Goal: Transaction & Acquisition: Purchase product/service

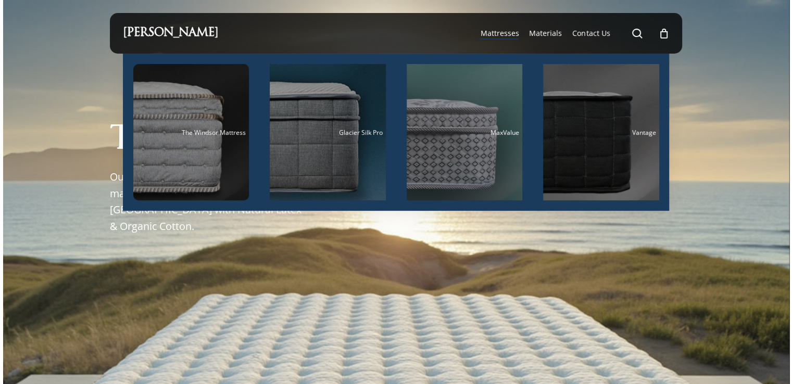
click at [508, 34] on span "Mattresses" at bounding box center [499, 33] width 39 height 10
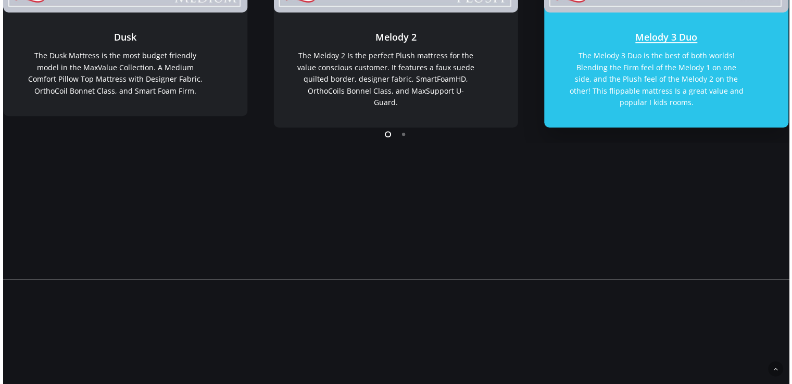
scroll to position [365, 0]
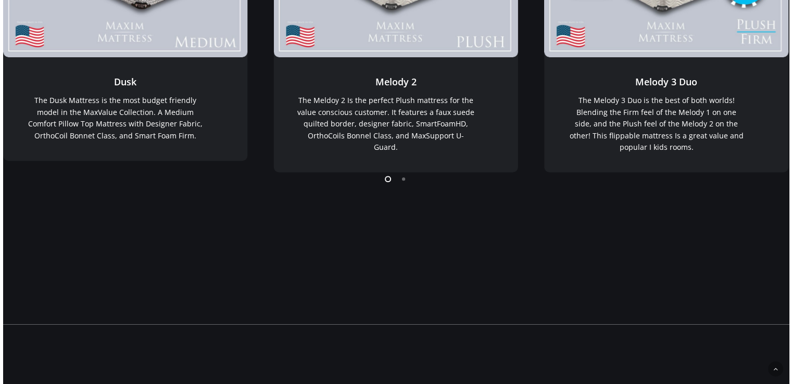
click at [403, 180] on li "Page dot 2" at bounding box center [404, 179] width 16 height 16
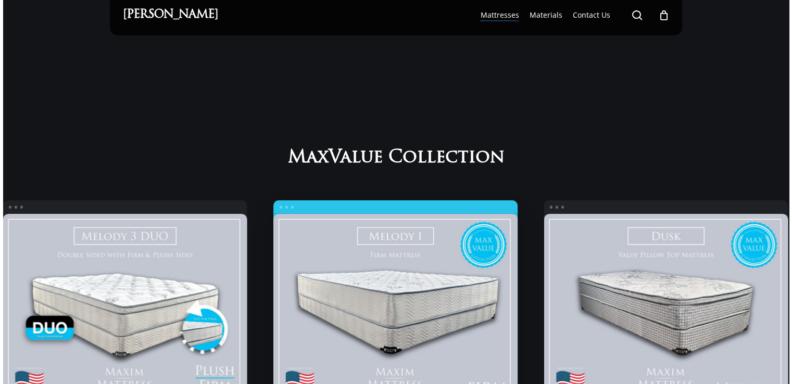
scroll to position [0, 0]
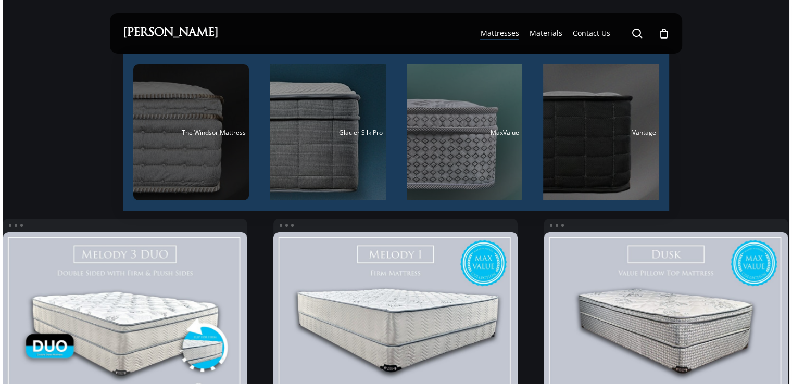
click at [216, 130] on span "The Windsor Mattress" at bounding box center [214, 132] width 64 height 9
click at [215, 127] on div "Main Menu" at bounding box center [191, 132] width 116 height 136
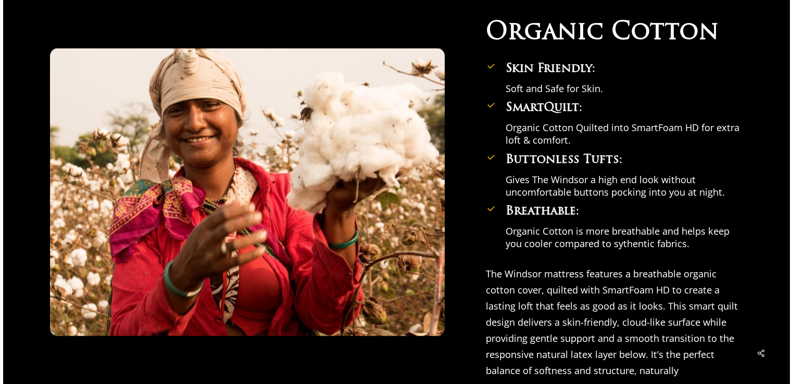
scroll to position [1927, 0]
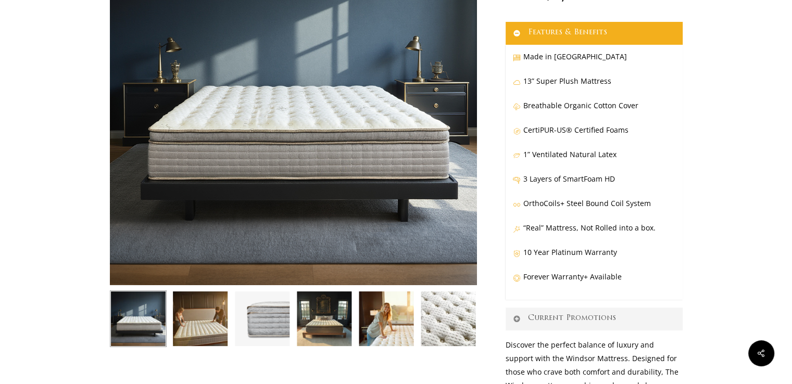
scroll to position [208, 0]
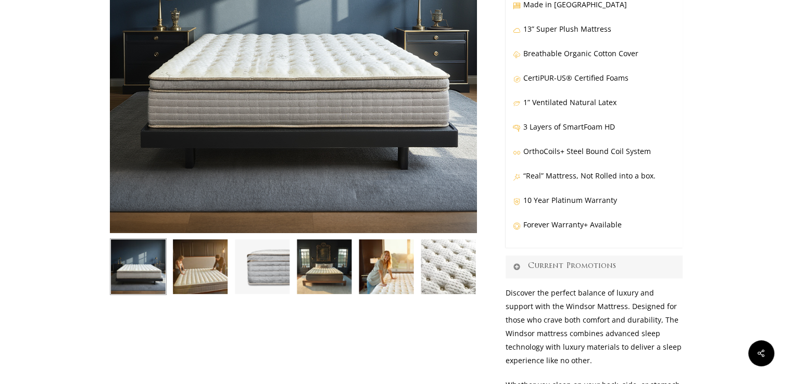
click at [531, 265] on link "Current Promotions" at bounding box center [594, 267] width 177 height 23
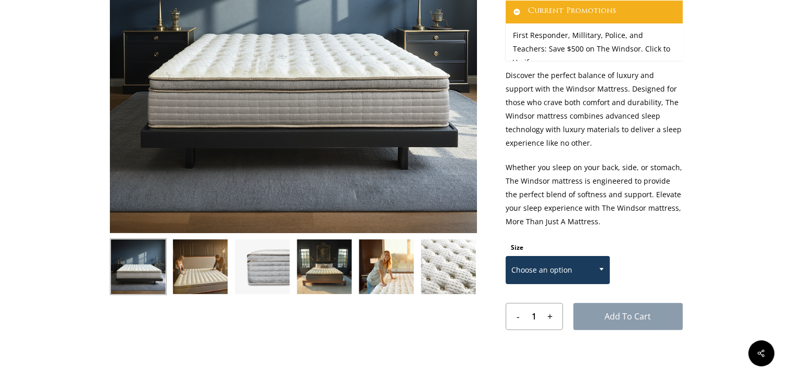
click at [600, 271] on span at bounding box center [602, 269] width 16 height 26
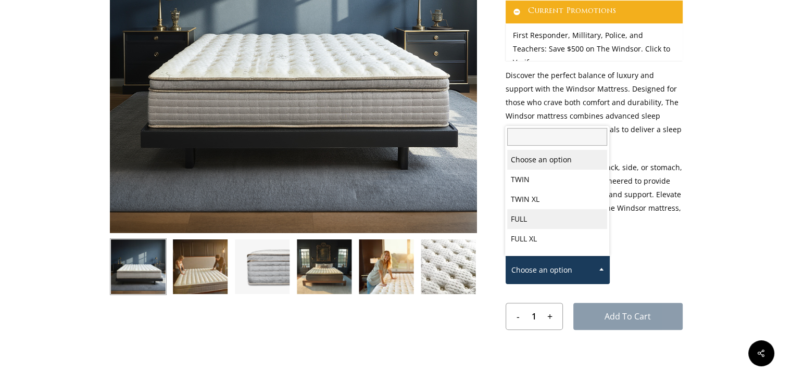
select select "FULL"
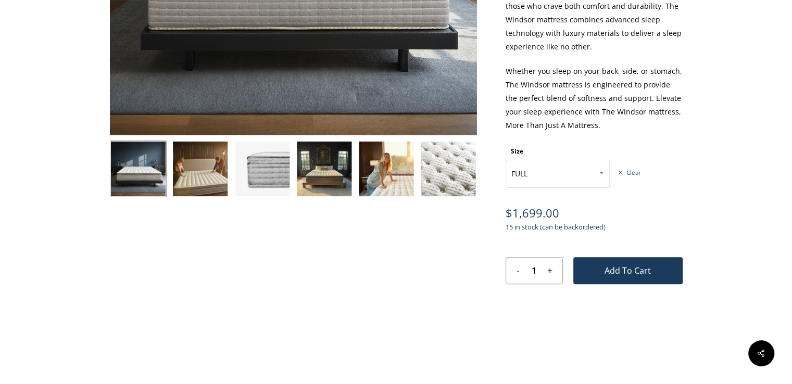
scroll to position [313, 0]
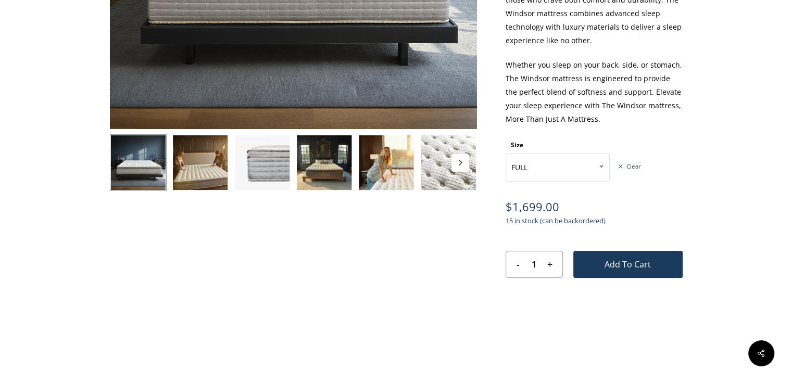
click at [263, 171] on img at bounding box center [262, 162] width 57 height 57
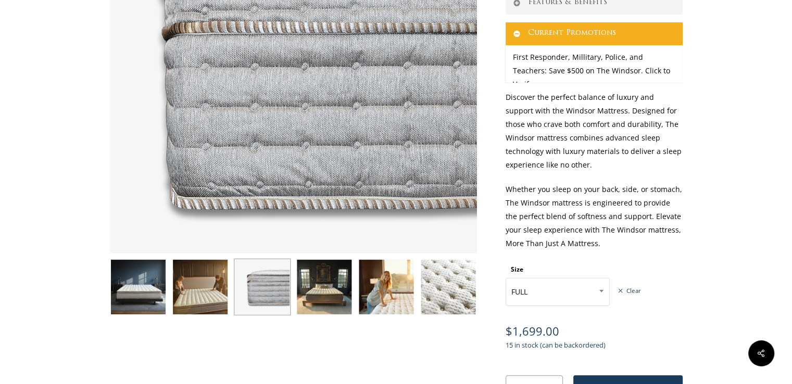
scroll to position [208, 0]
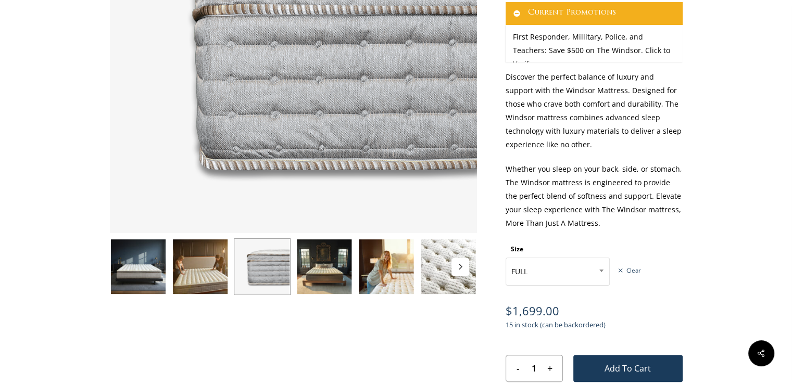
click at [448, 260] on img at bounding box center [448, 267] width 57 height 57
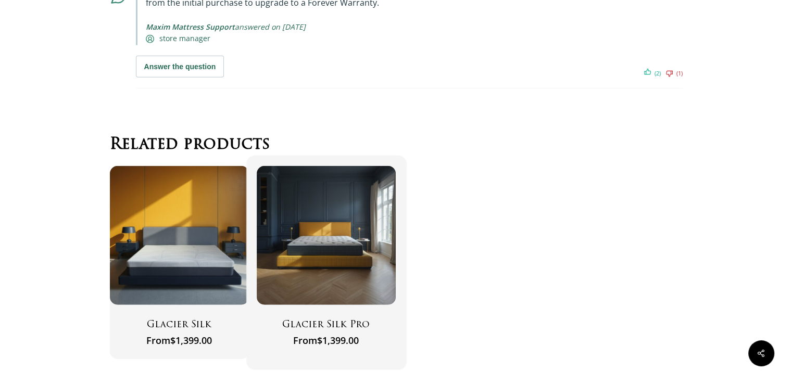
scroll to position [6711, 0]
